Goal: Transaction & Acquisition: Book appointment/travel/reservation

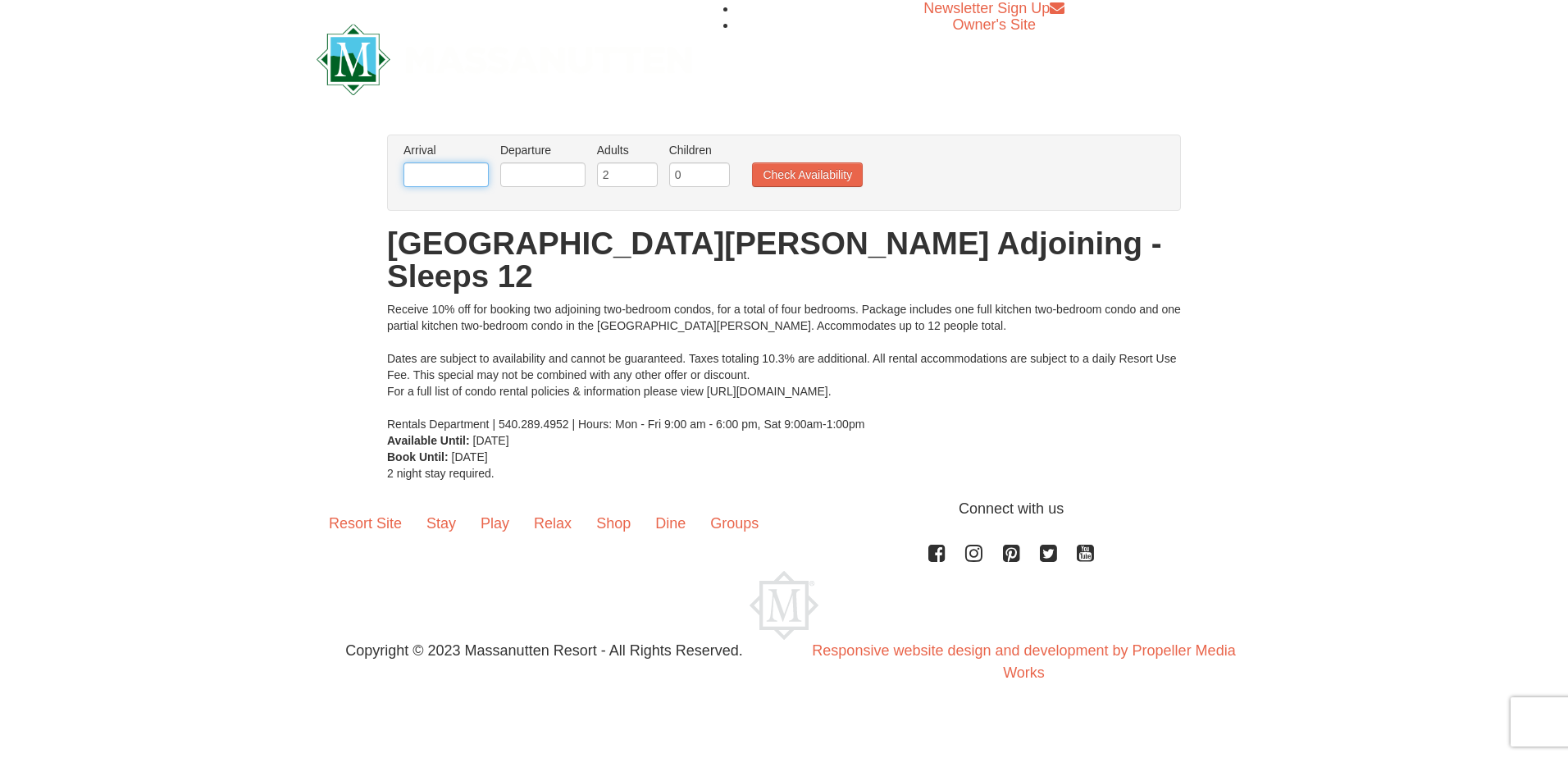
click at [440, 168] on input "text" at bounding box center [445, 175] width 85 height 25
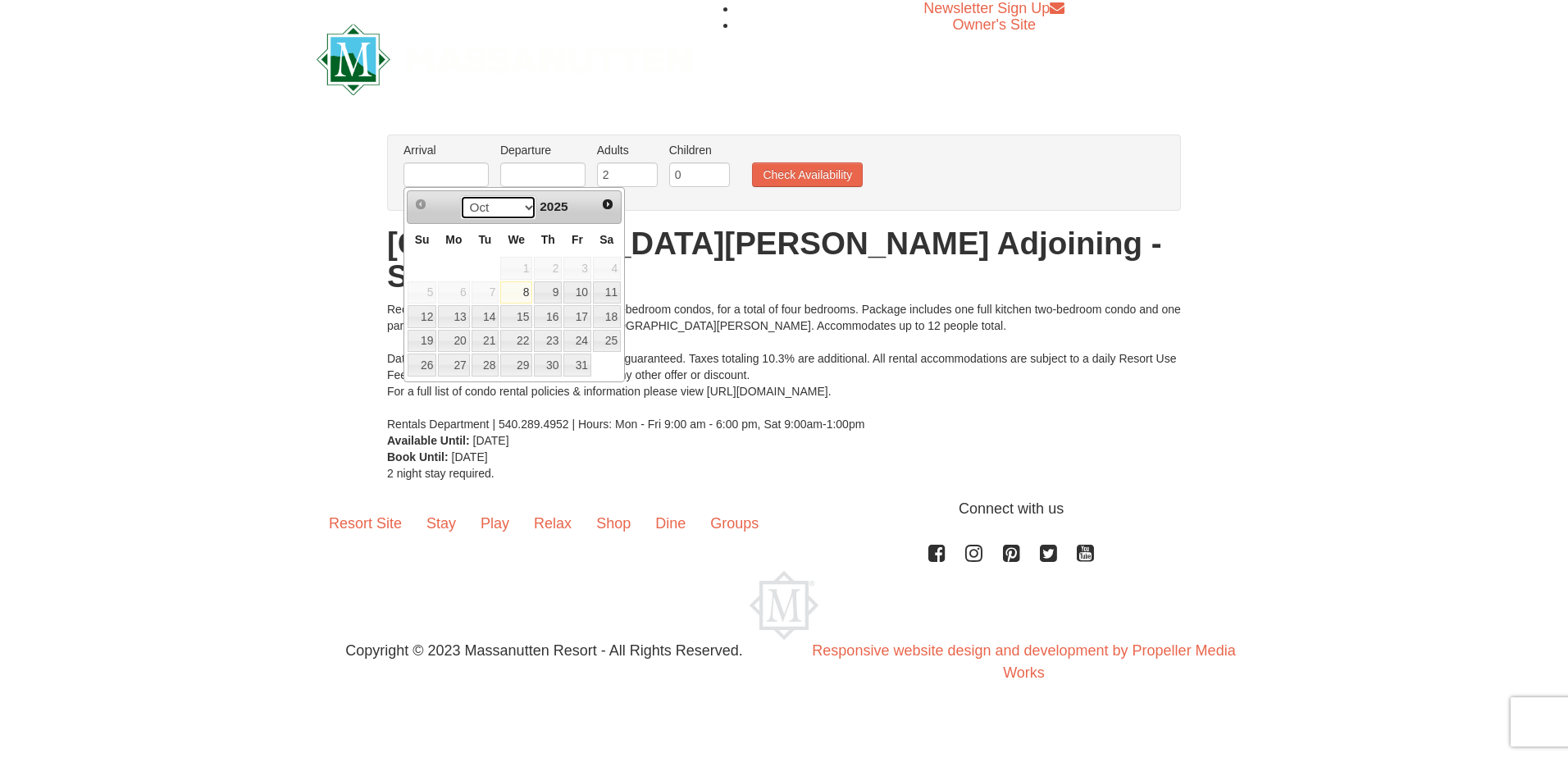
click at [528, 204] on select "Oct Nov Dec" at bounding box center [498, 207] width 76 height 25
click at [579, 312] on link "14" at bounding box center [577, 316] width 27 height 23
type input "11/14/2025"
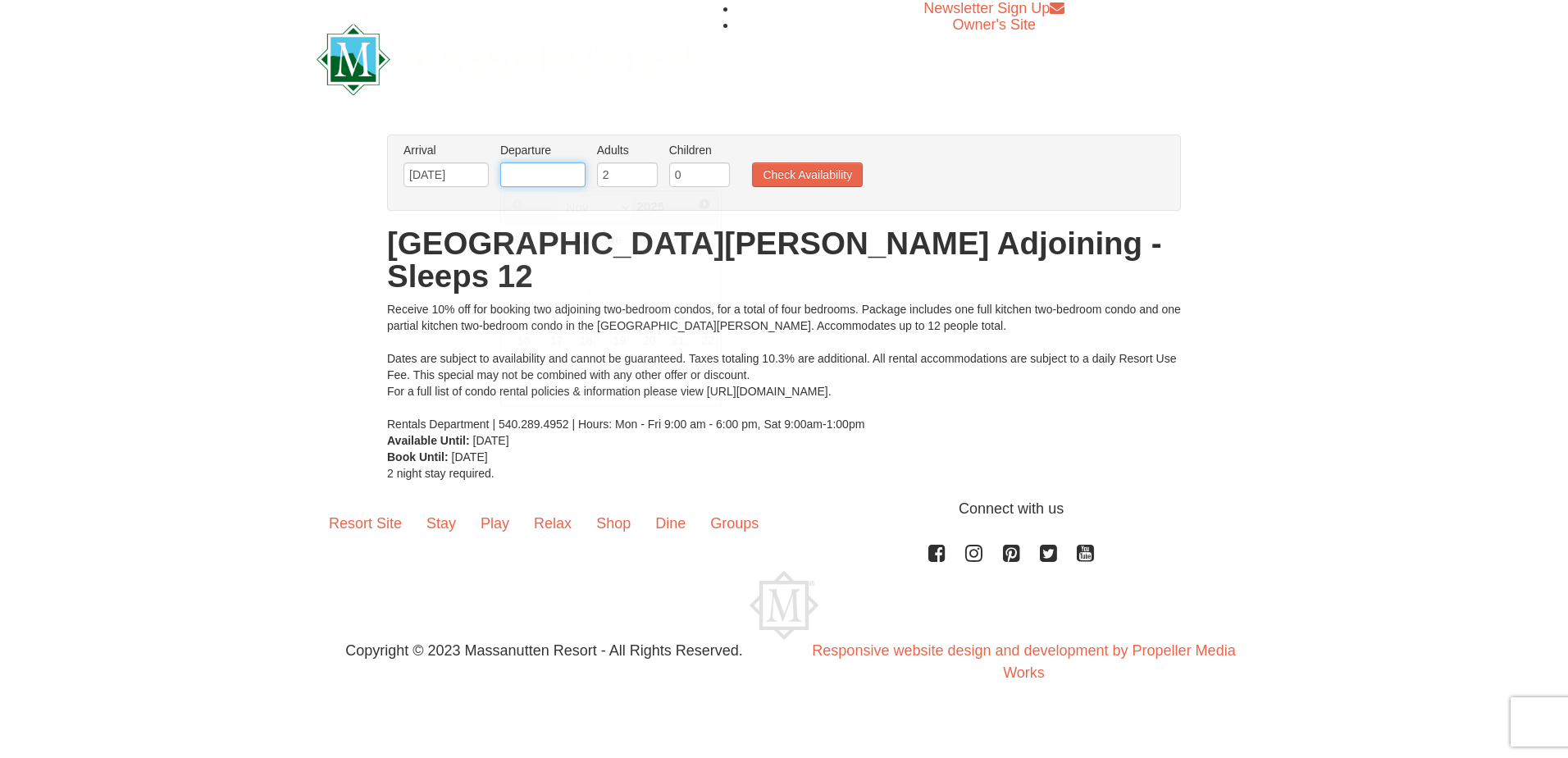
click at [550, 177] on input "text" at bounding box center [542, 175] width 85 height 25
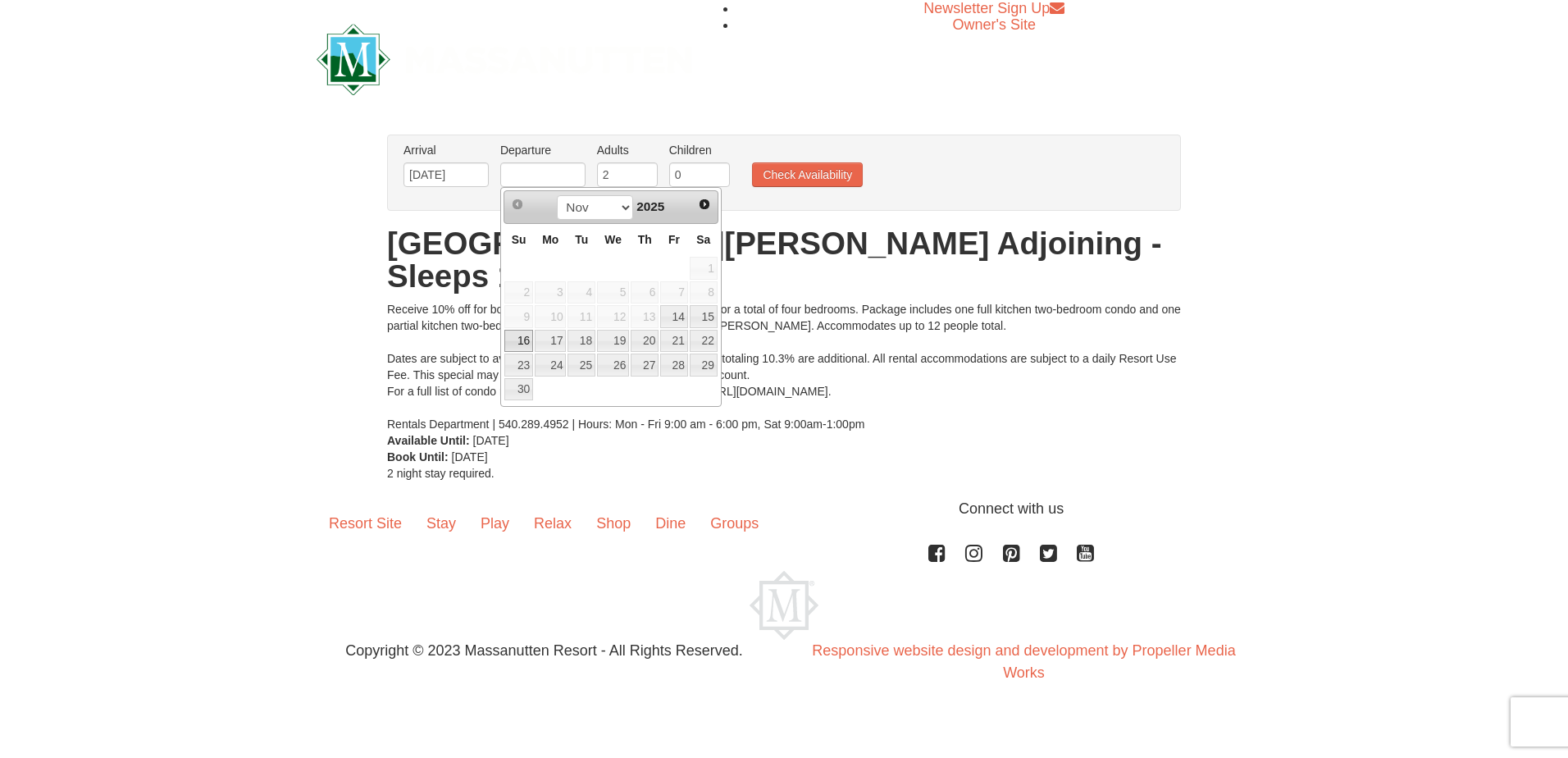
click at [522, 340] on link "16" at bounding box center [518, 340] width 28 height 23
type input "11/16/2025"
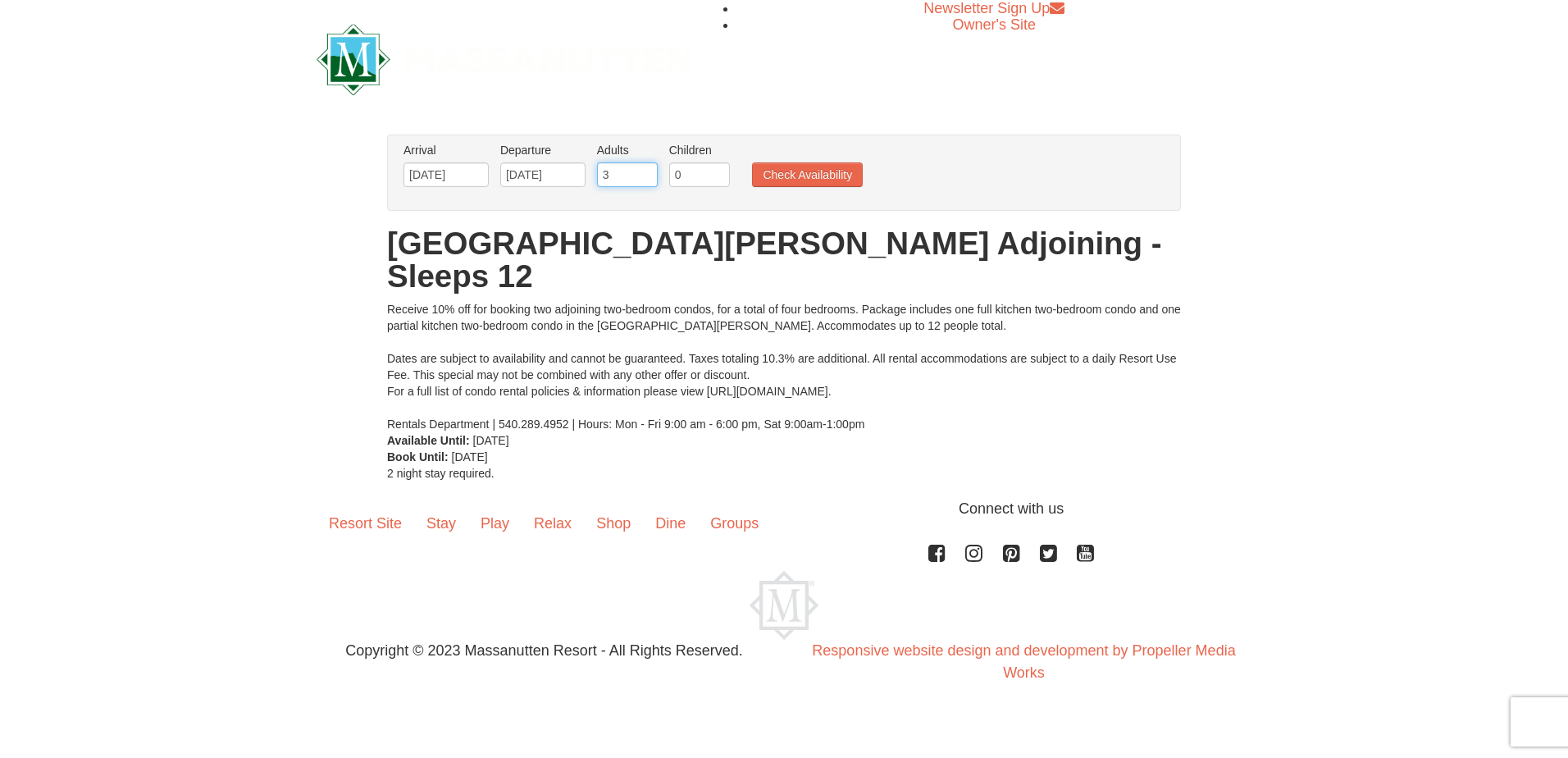
click at [639, 169] on input "3" at bounding box center [628, 175] width 61 height 25
click at [643, 169] on input "4" at bounding box center [628, 175] width 61 height 25
click at [649, 169] on input "5" at bounding box center [628, 175] width 61 height 25
type input "6"
click at [649, 169] on input "6" at bounding box center [628, 175] width 61 height 25
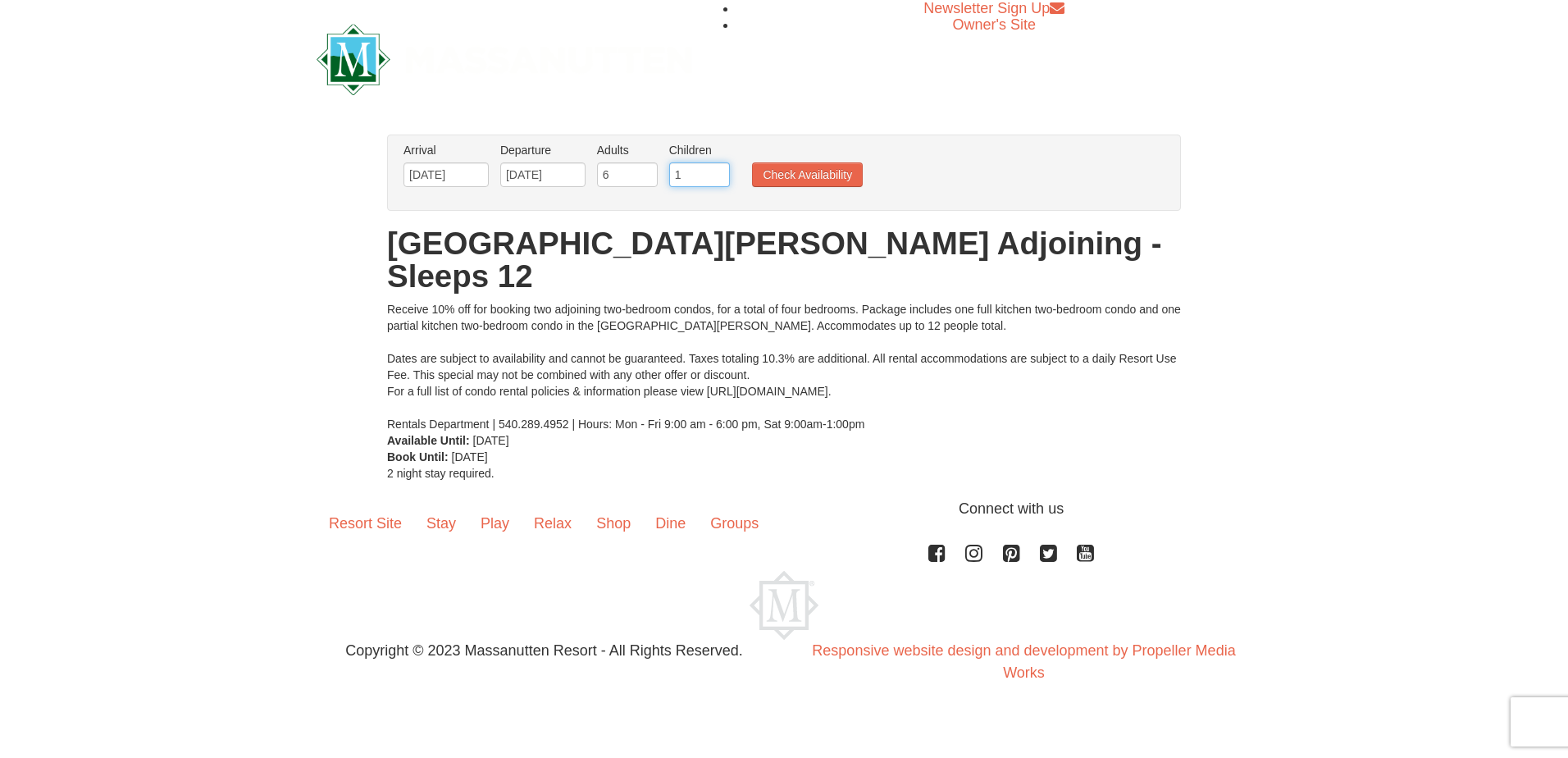
click at [718, 169] on input "1" at bounding box center [699, 175] width 61 height 25
type input "2"
click at [718, 169] on input "2" at bounding box center [699, 175] width 61 height 25
click at [797, 173] on button "Check Availability" at bounding box center [807, 175] width 111 height 25
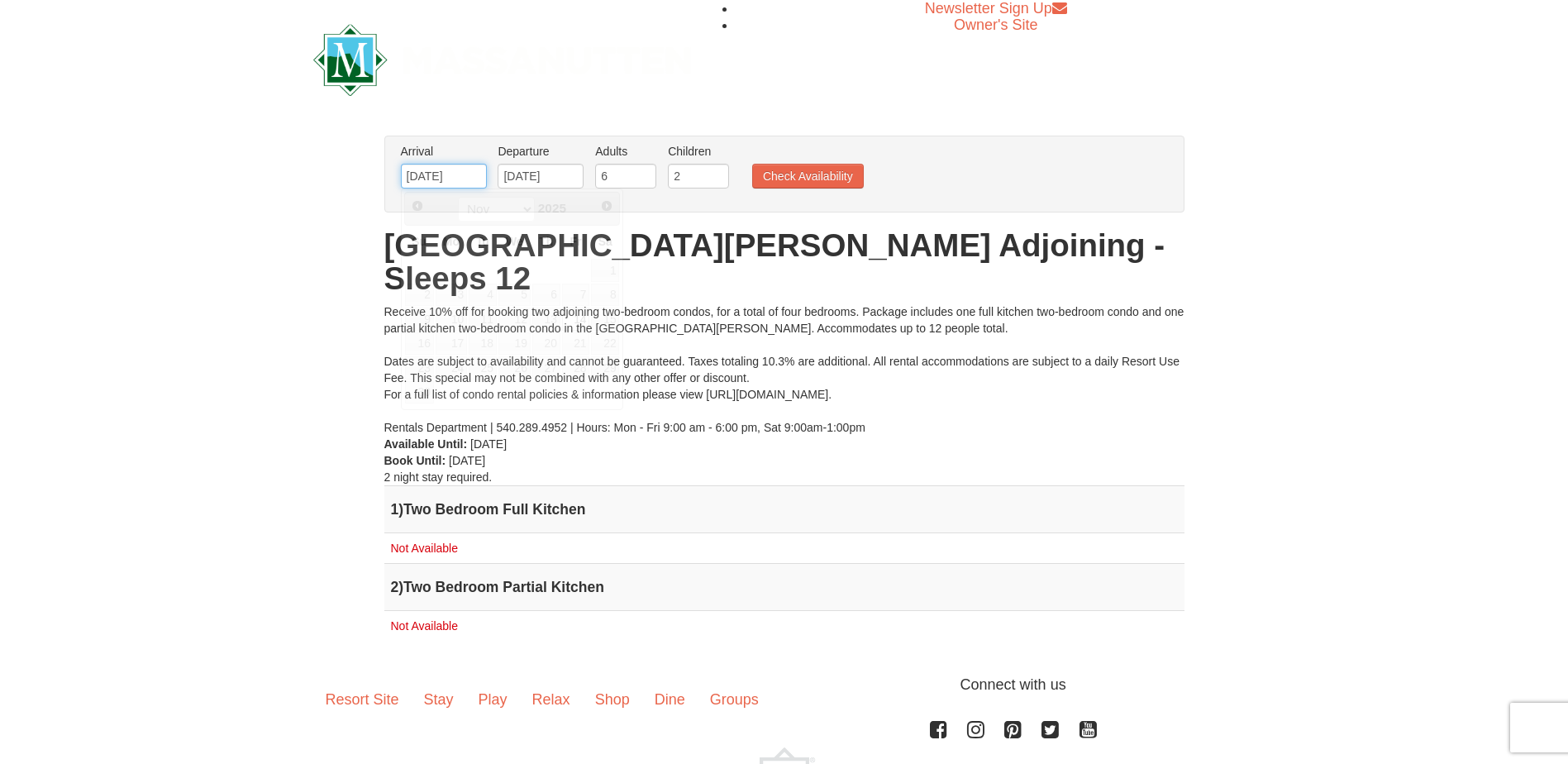
click at [451, 178] on input "[DATE]" at bounding box center [443, 176] width 86 height 25
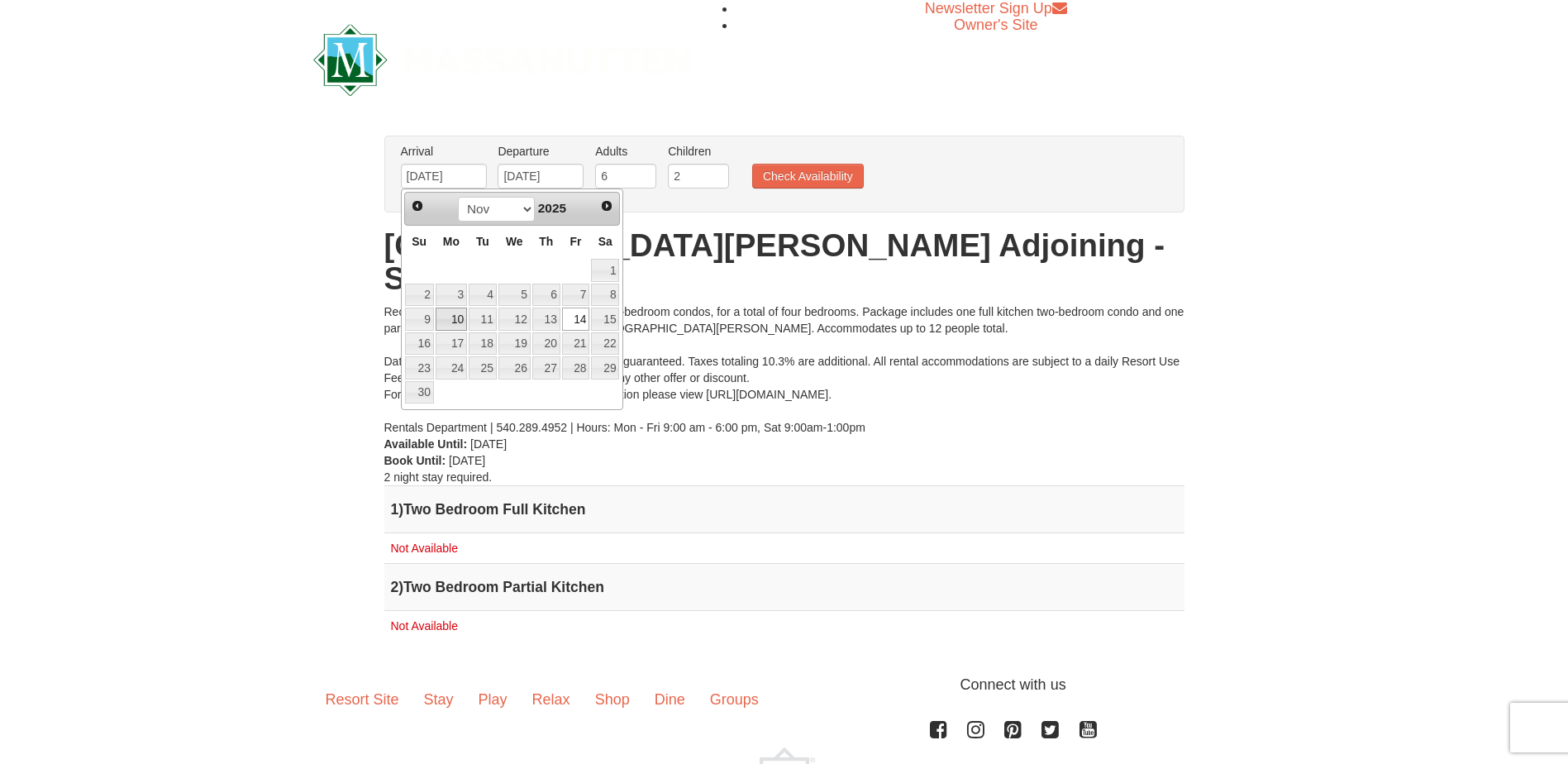
click at [455, 315] on link "10" at bounding box center [452, 318] width 32 height 23
type input "11/10/2025"
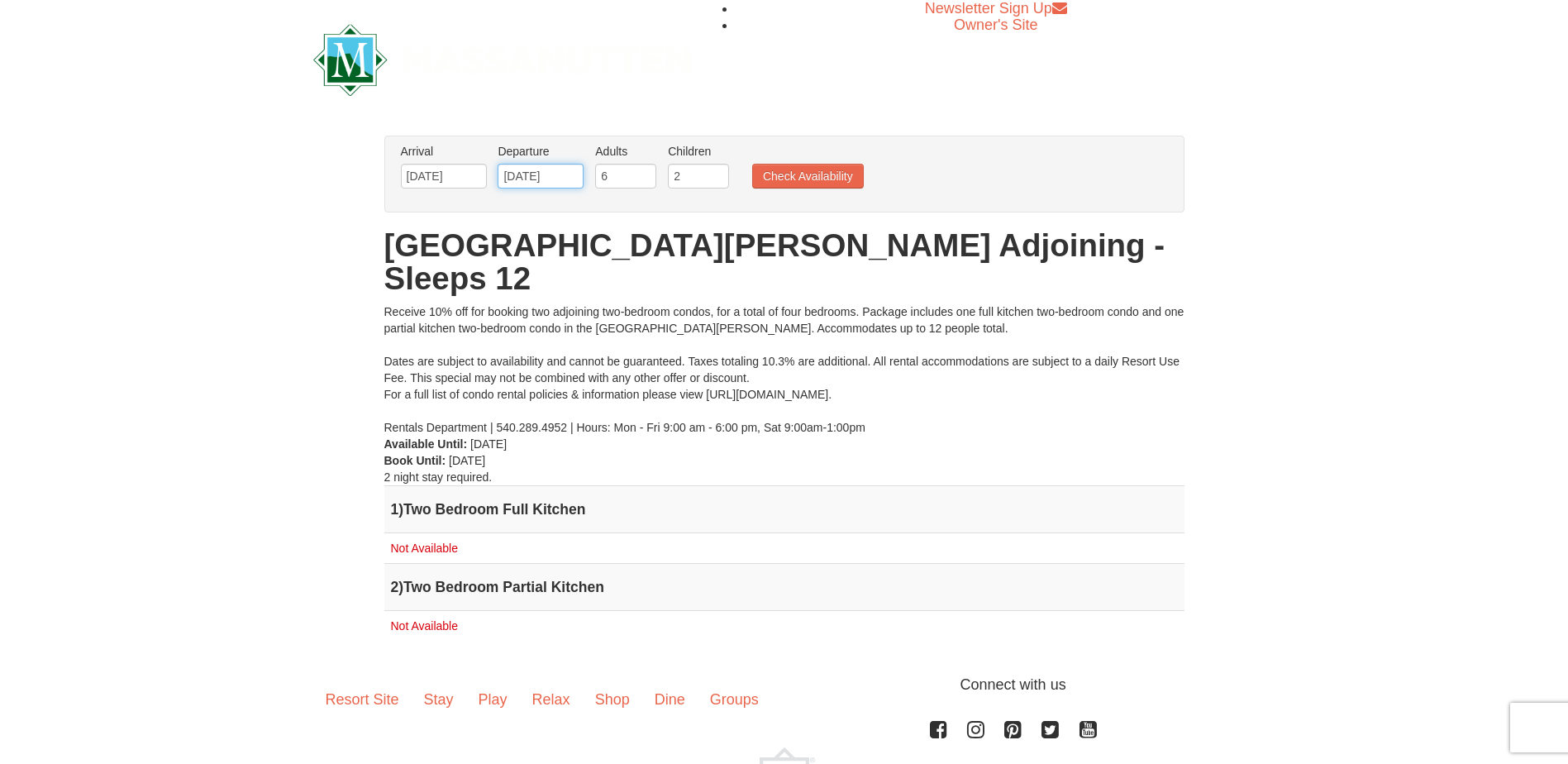
click at [538, 178] on input "11/16/2025" at bounding box center [540, 176] width 86 height 25
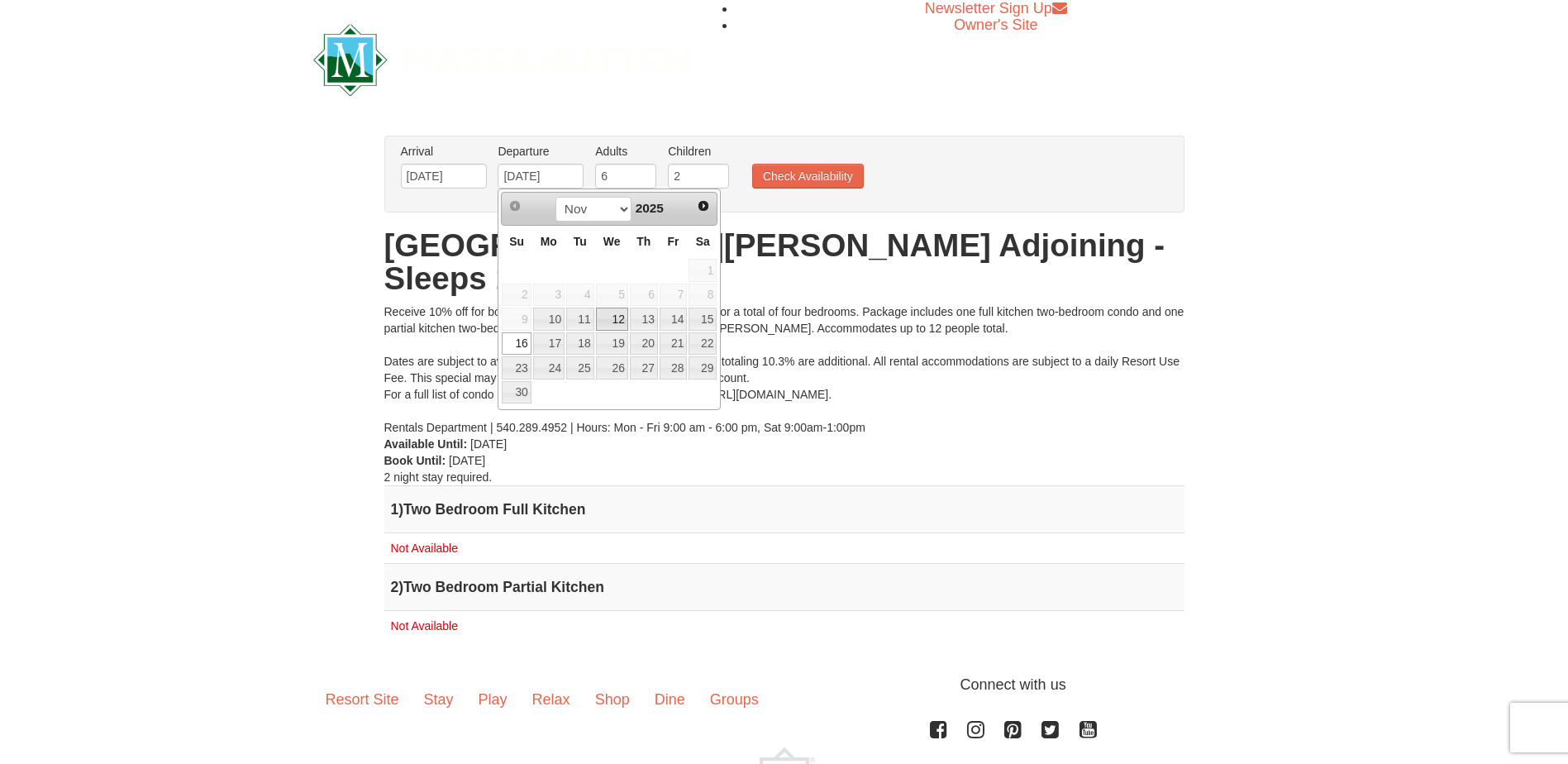
click at [623, 319] on link "12" at bounding box center [612, 318] width 33 height 23
type input "11/12/2025"
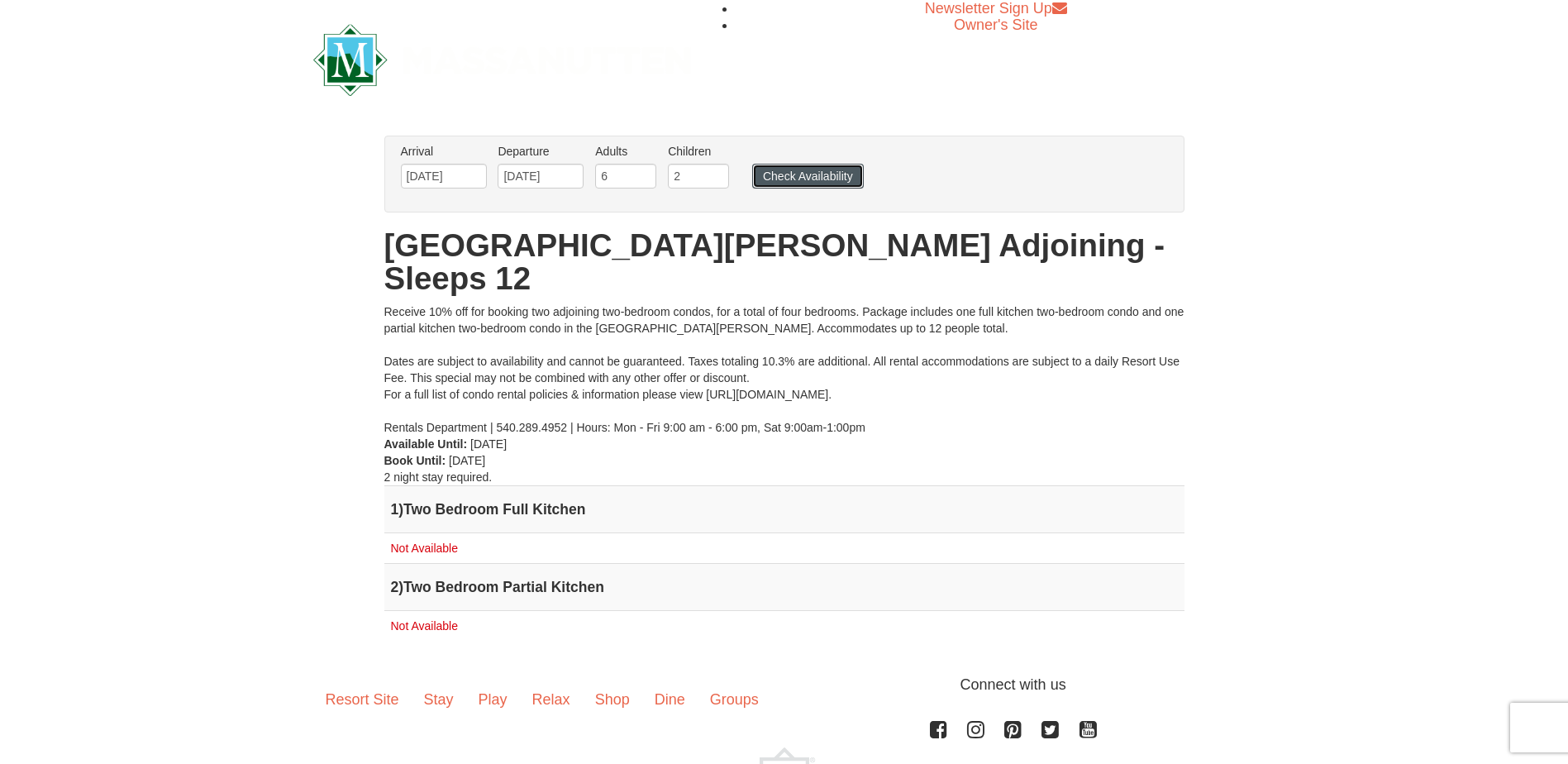
click at [825, 179] on button "Check Availability" at bounding box center [808, 176] width 112 height 25
click at [564, 177] on input "11/12/2025" at bounding box center [540, 176] width 86 height 25
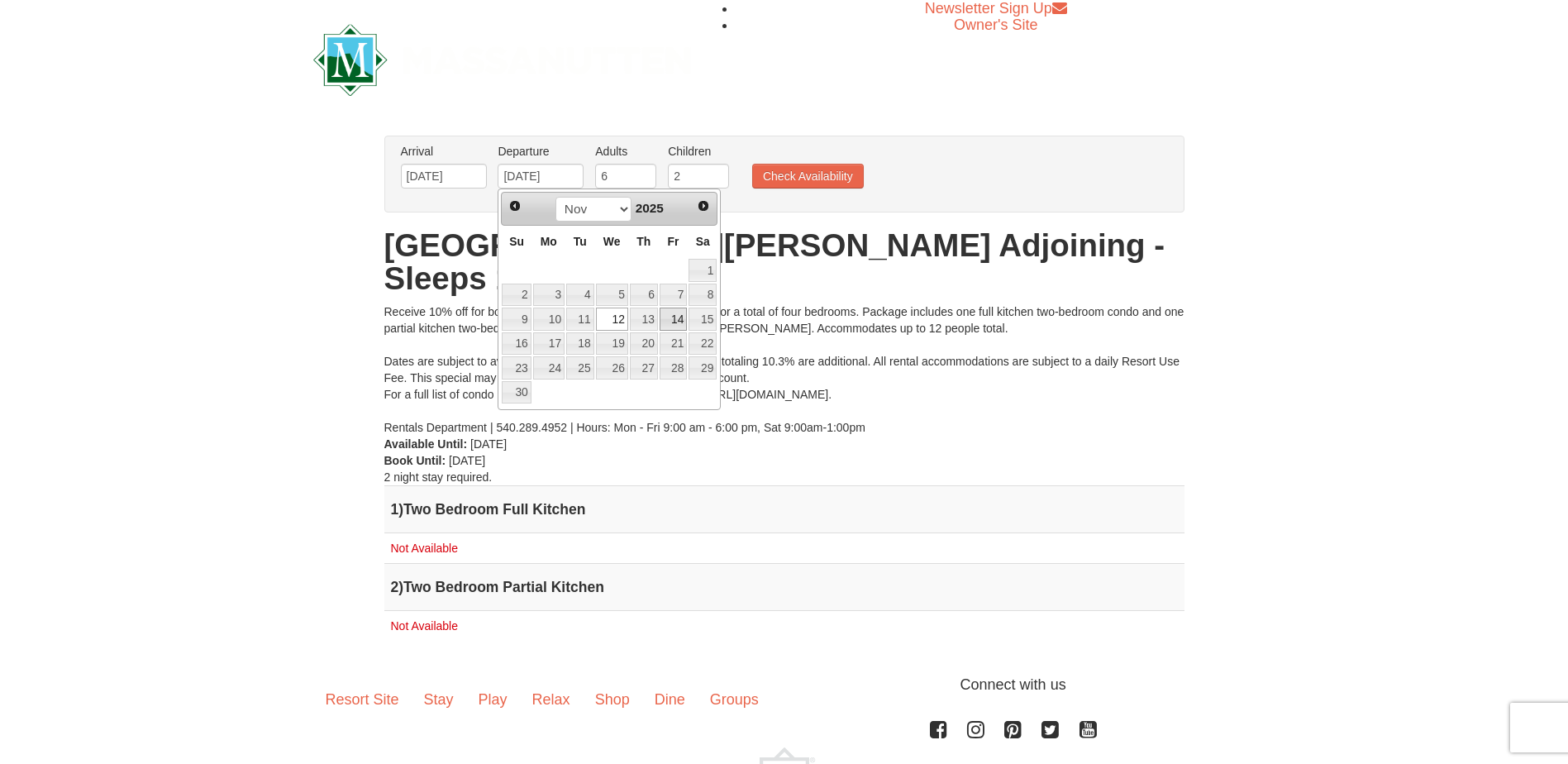
click at [674, 317] on link "14" at bounding box center [673, 318] width 28 height 23
type input "11/14/2025"
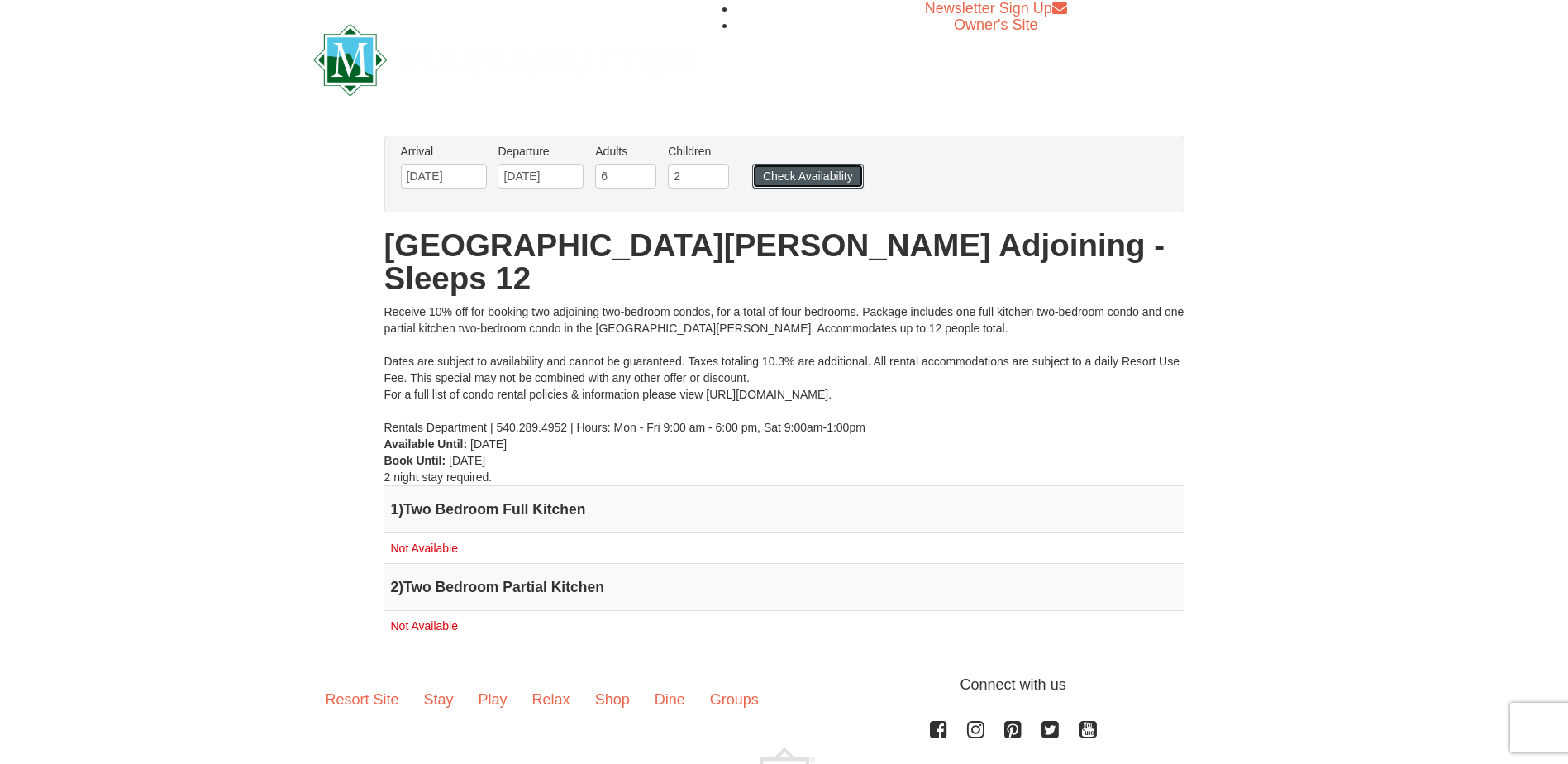
click at [810, 178] on button "Check Availability" at bounding box center [808, 176] width 112 height 25
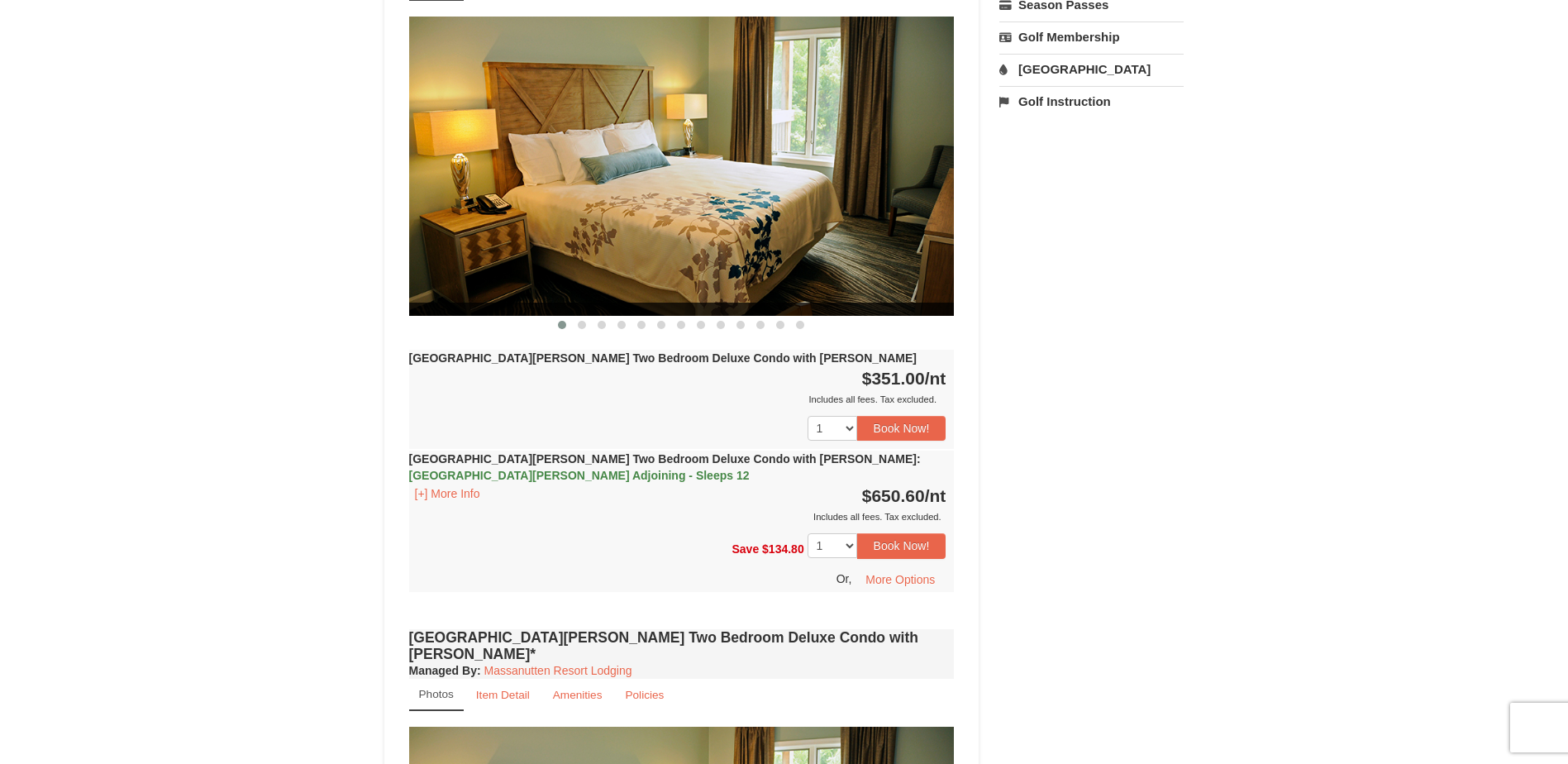
scroll to position [496, 0]
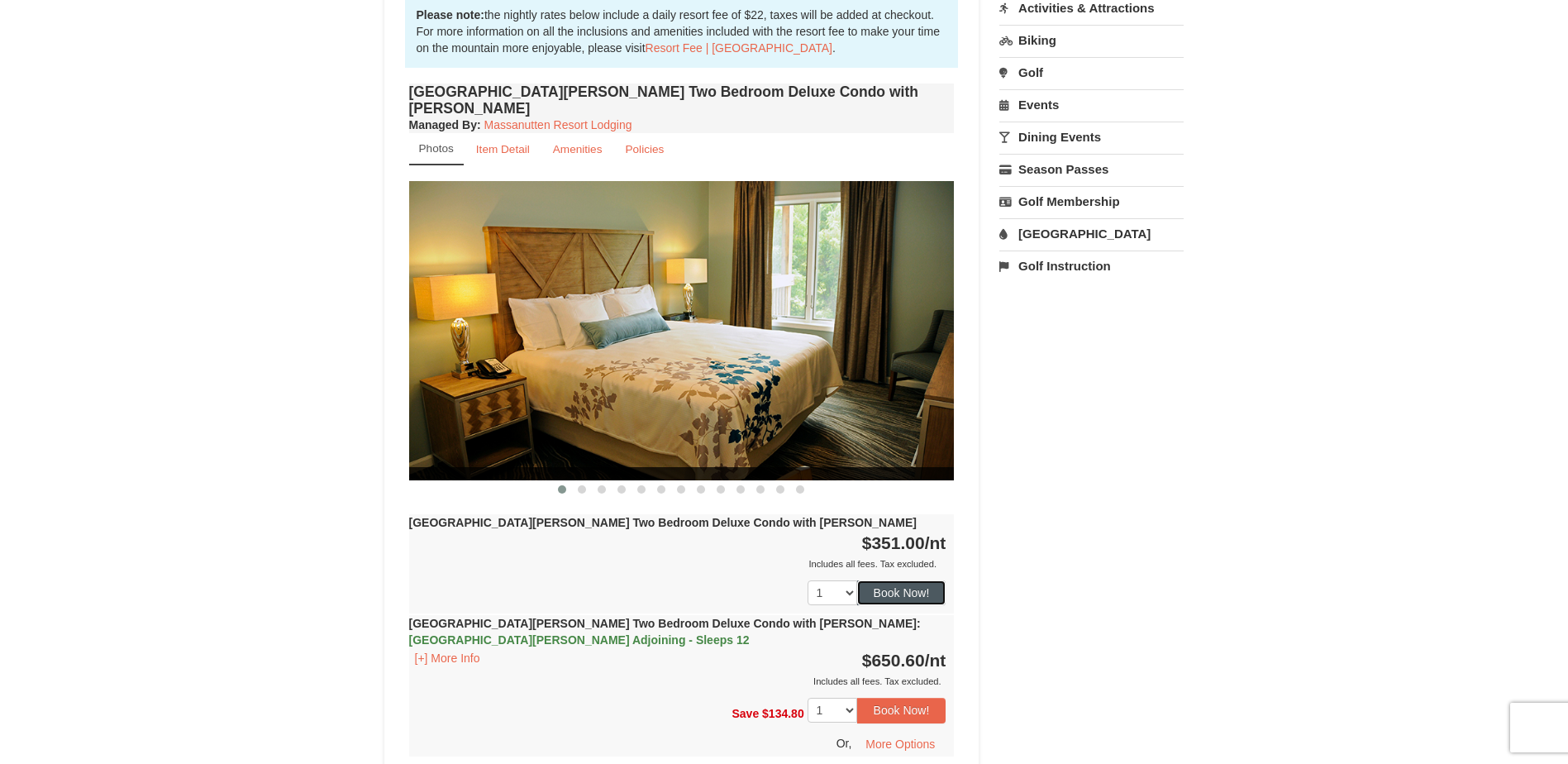
click at [897, 580] on button "Book Now!" at bounding box center [902, 592] width 89 height 25
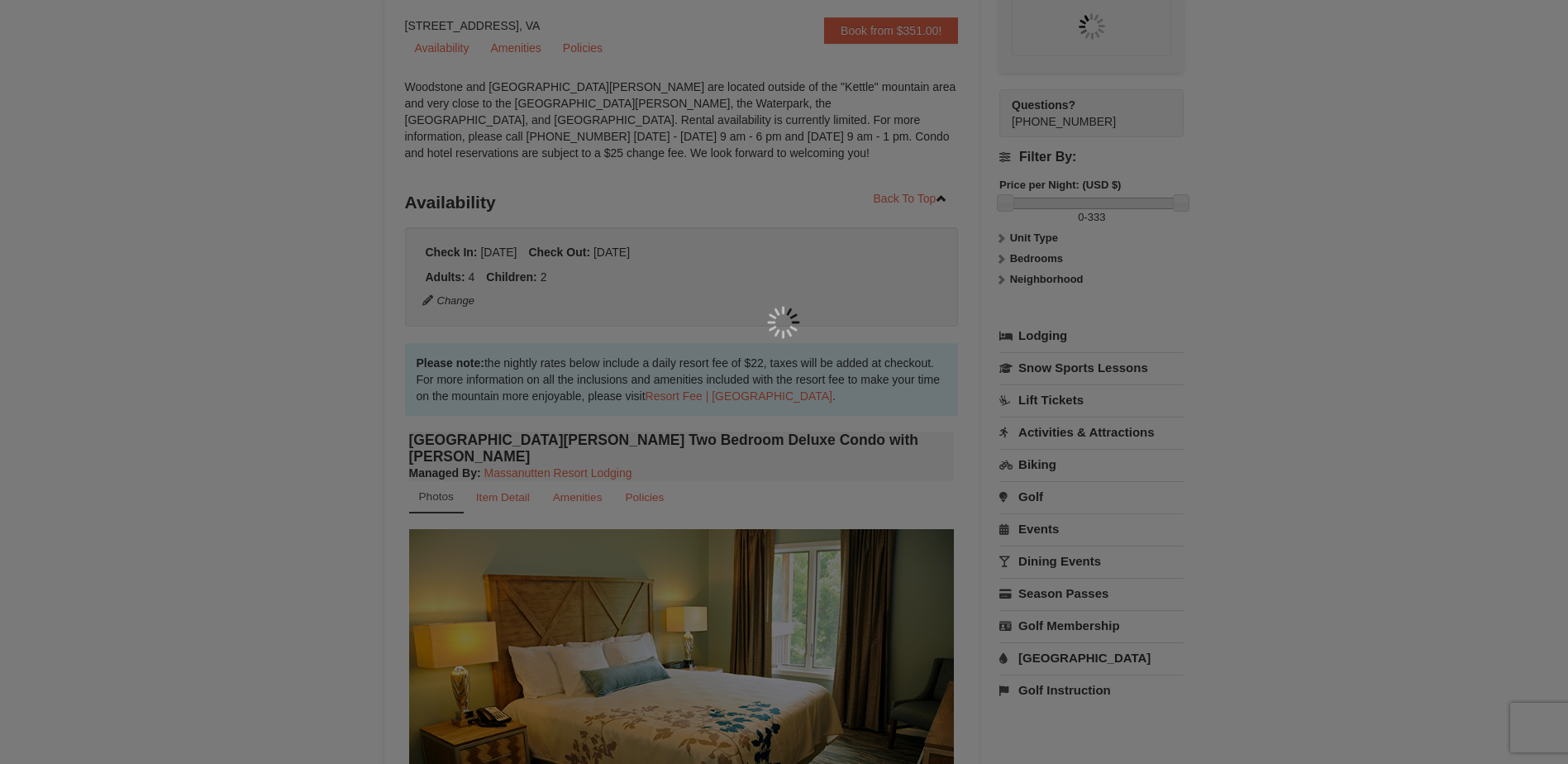
scroll to position [144, 0]
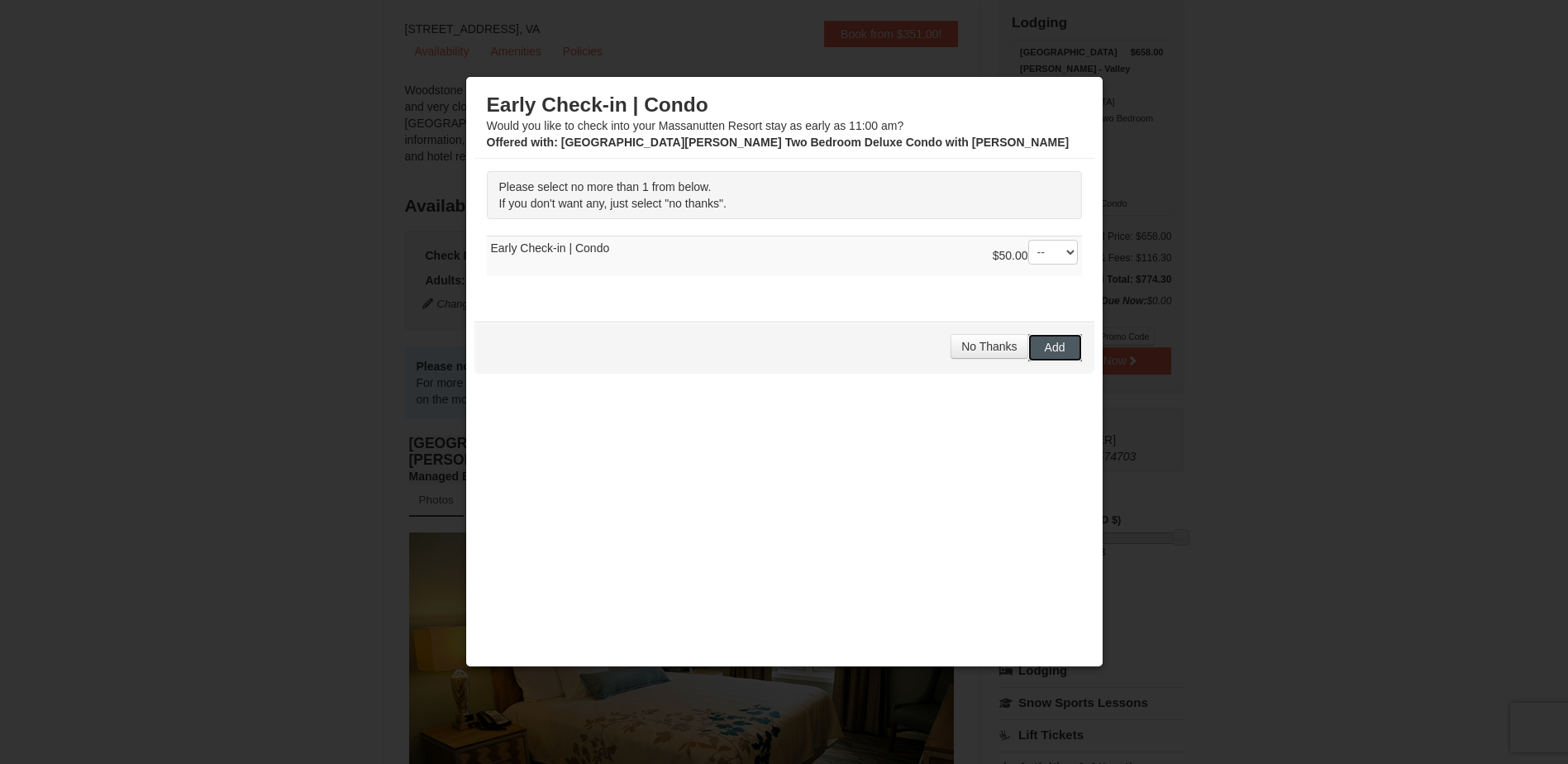
click at [1047, 345] on span "Add" at bounding box center [1055, 346] width 21 height 13
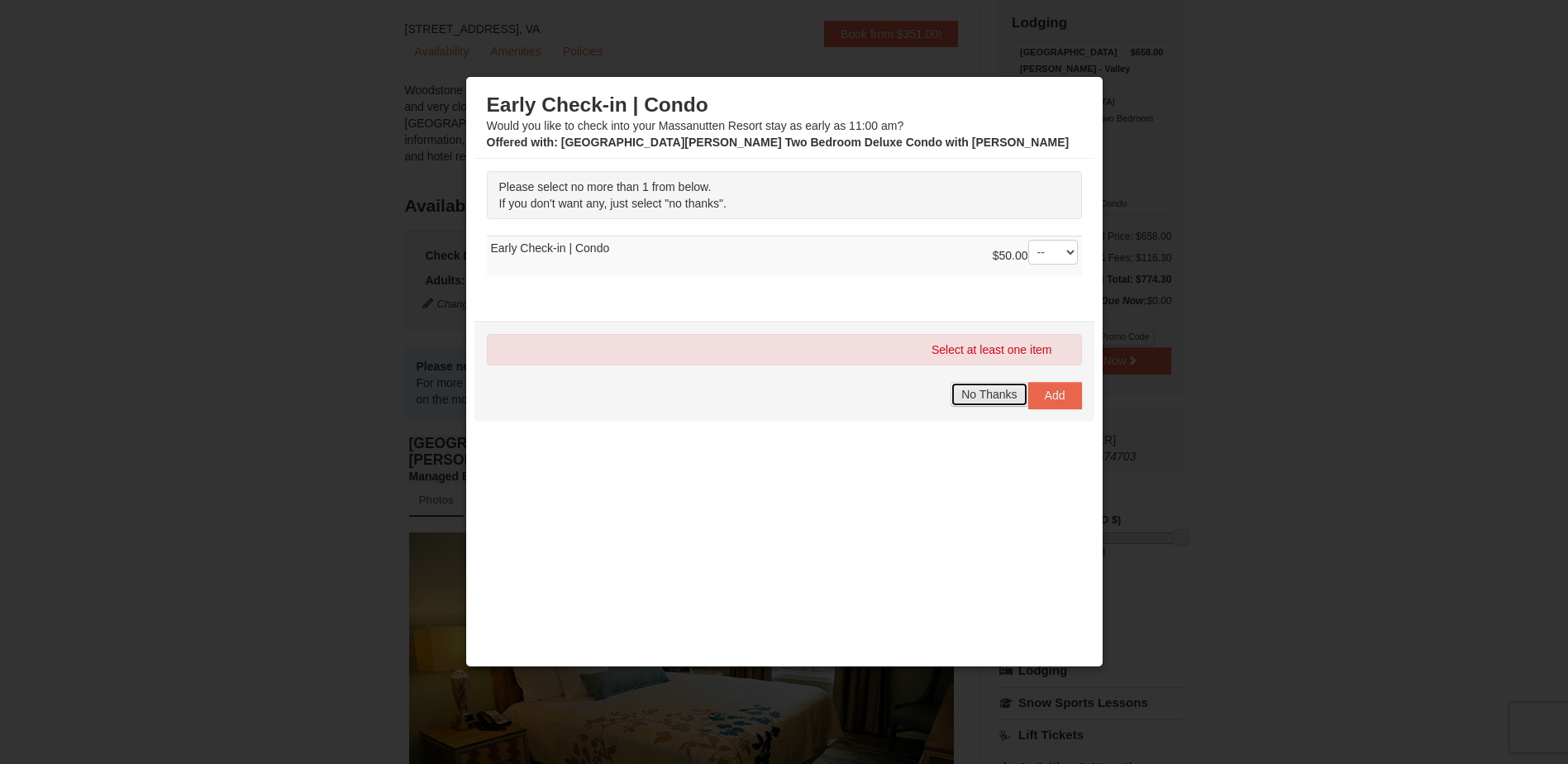
click at [972, 395] on span "No Thanks" at bounding box center [989, 393] width 55 height 13
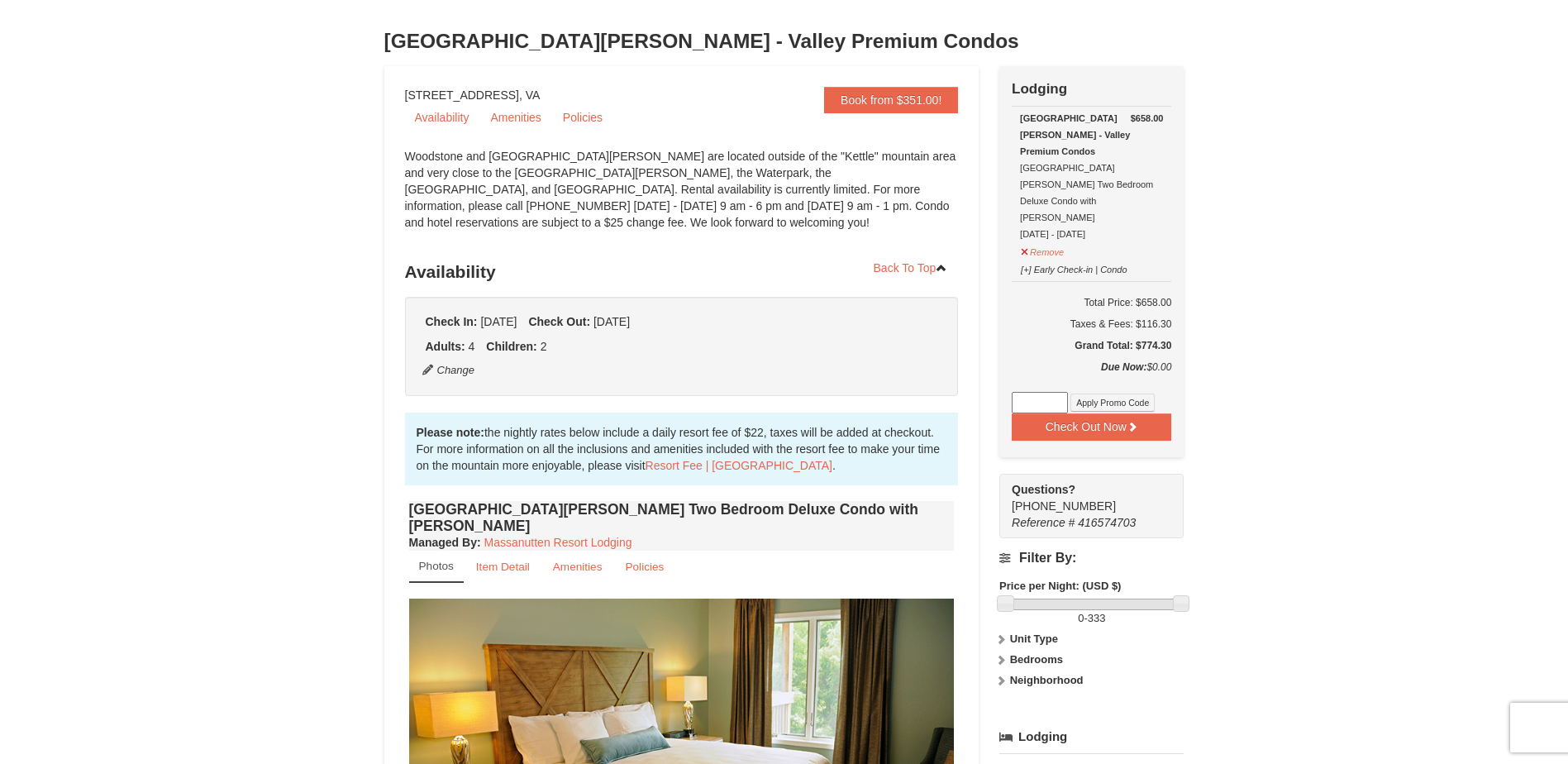
scroll to position [0, 0]
